Goal: Task Accomplishment & Management: Use online tool/utility

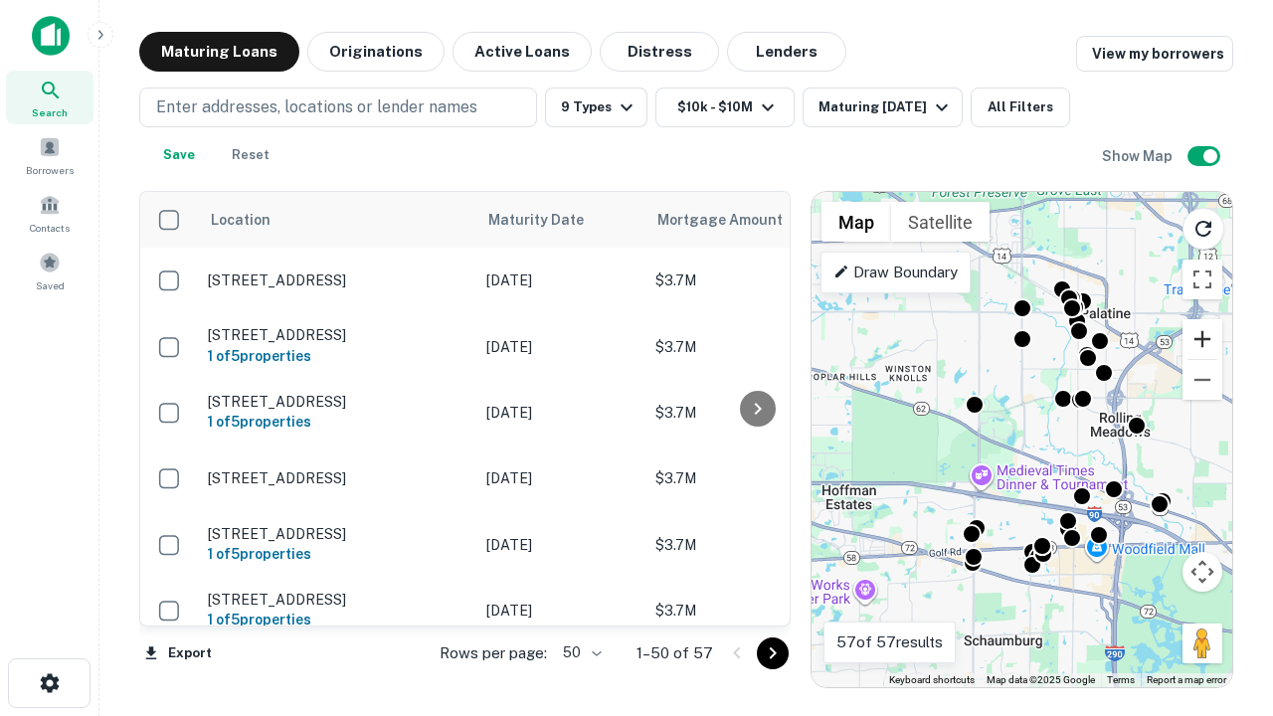
click at [1202, 339] on button "Zoom in" at bounding box center [1203, 339] width 40 height 40
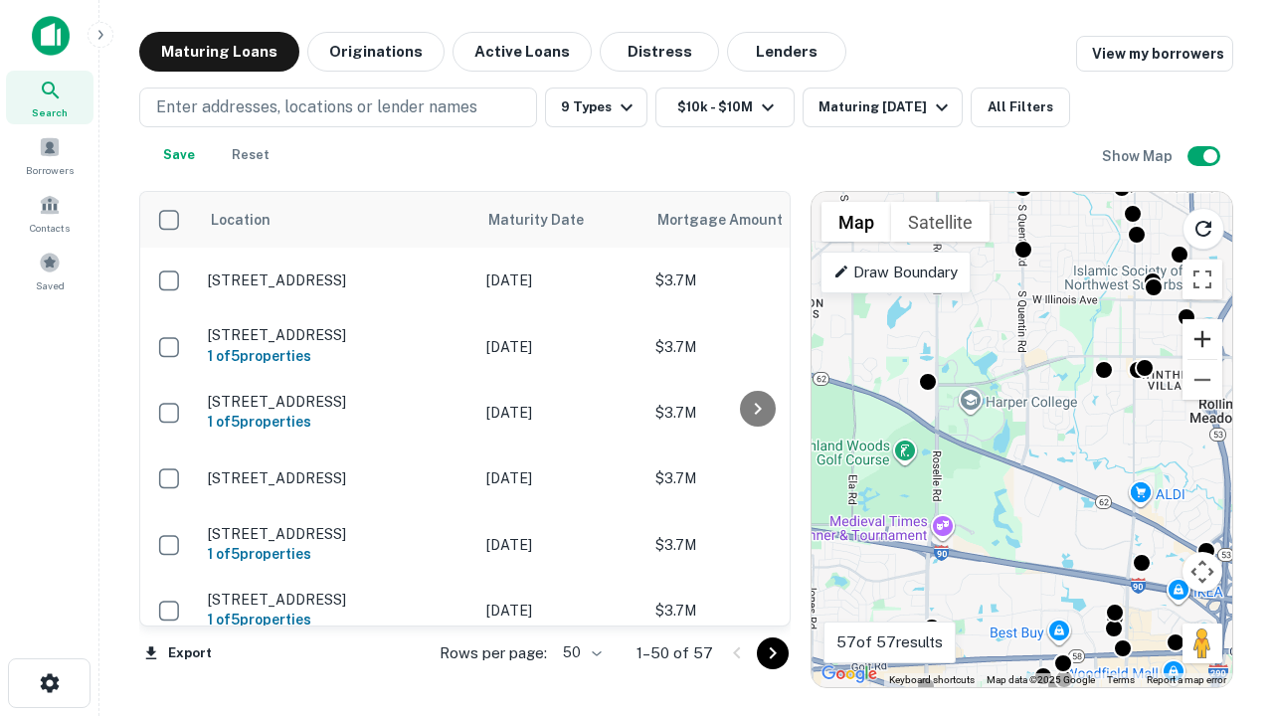
click at [1202, 339] on button "Zoom in" at bounding box center [1203, 339] width 40 height 40
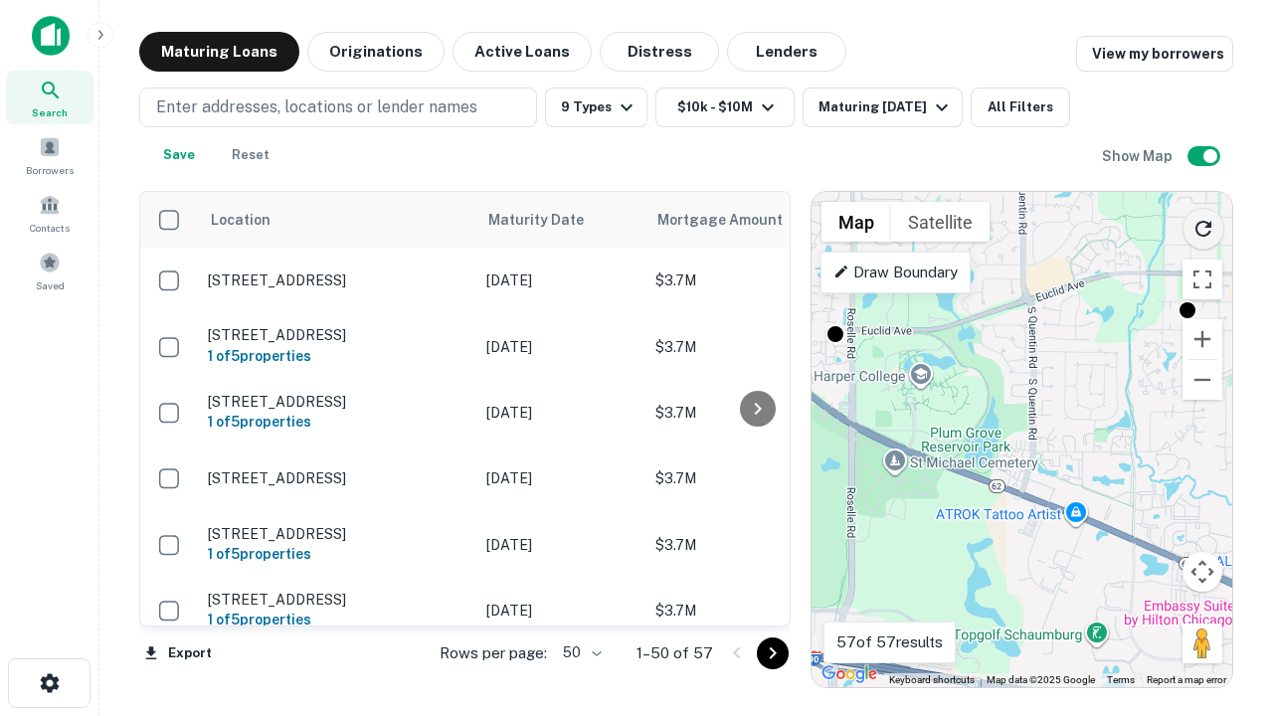
click at [1203, 225] on icon "Reload search area" at bounding box center [1203, 229] width 24 height 24
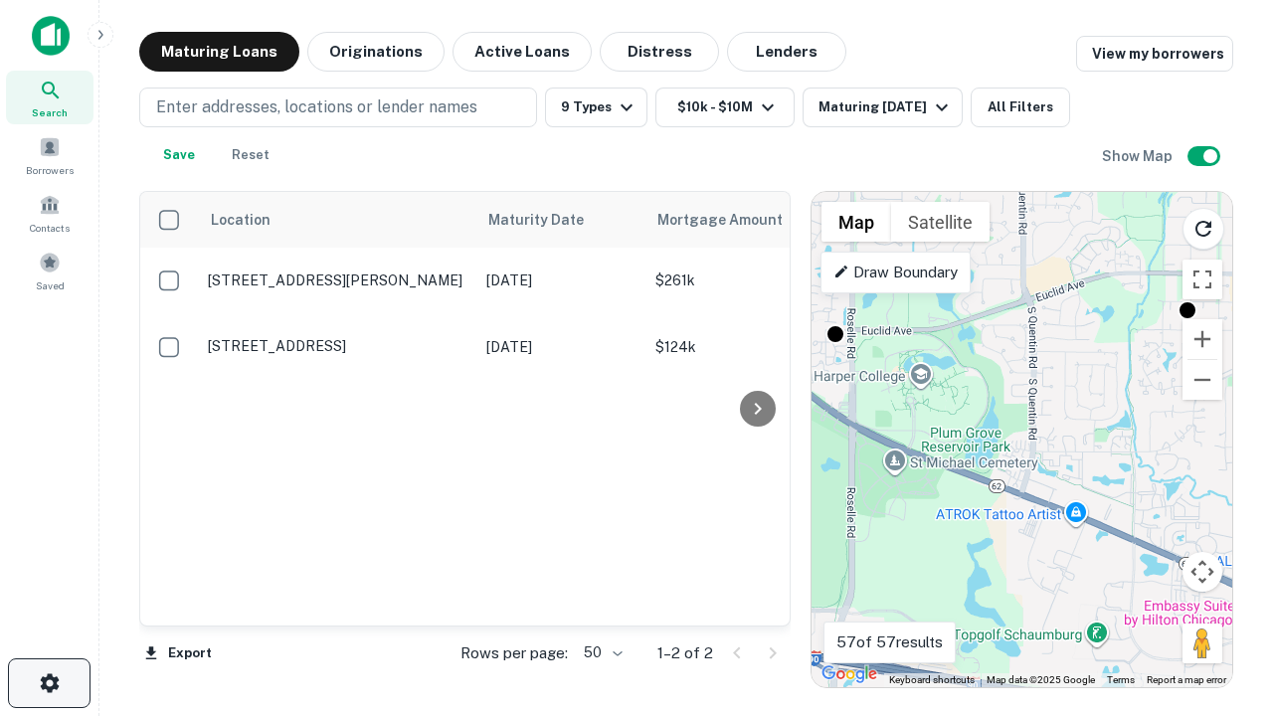
click at [49, 683] on icon "button" at bounding box center [50, 683] width 24 height 24
